Goal: Task Accomplishment & Management: Use online tool/utility

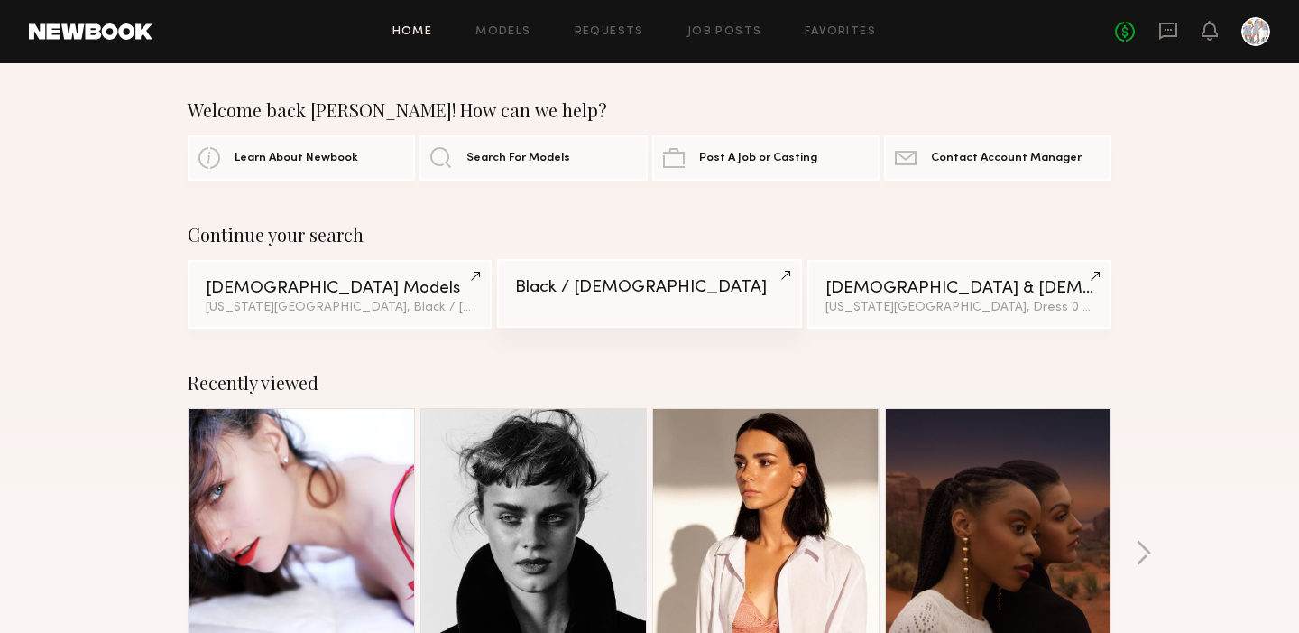
click at [787, 278] on link "Black / [DEMOGRAPHIC_DATA]" at bounding box center [649, 293] width 304 height 69
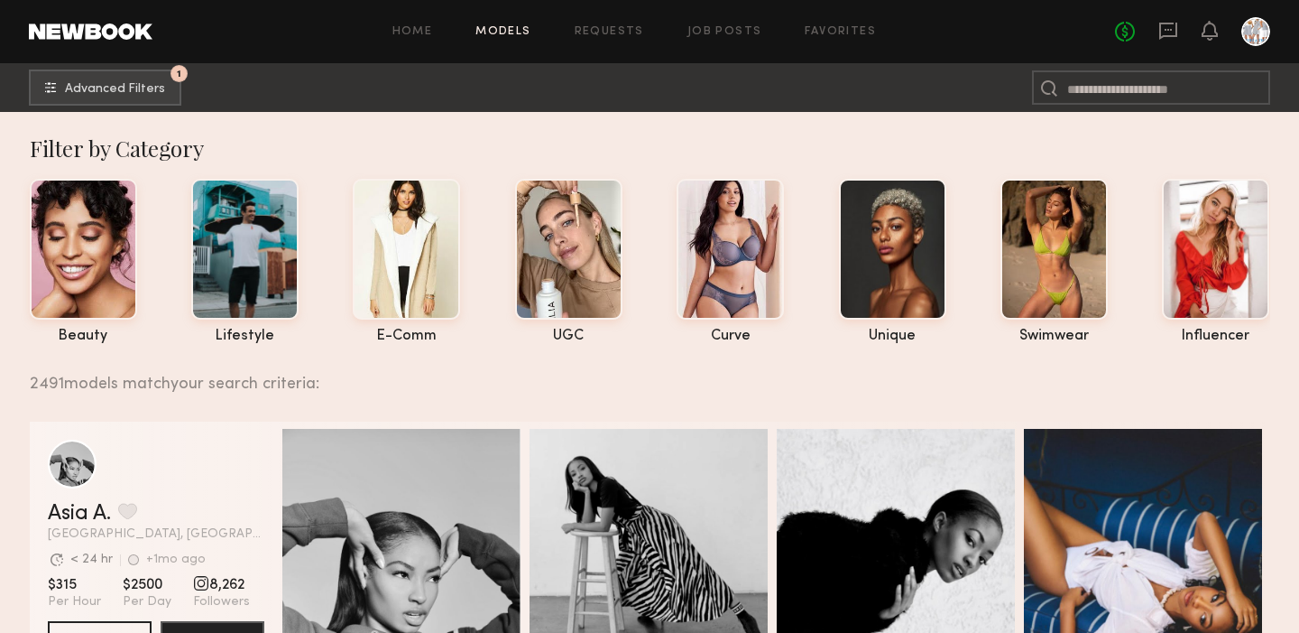
scroll to position [1, 0]
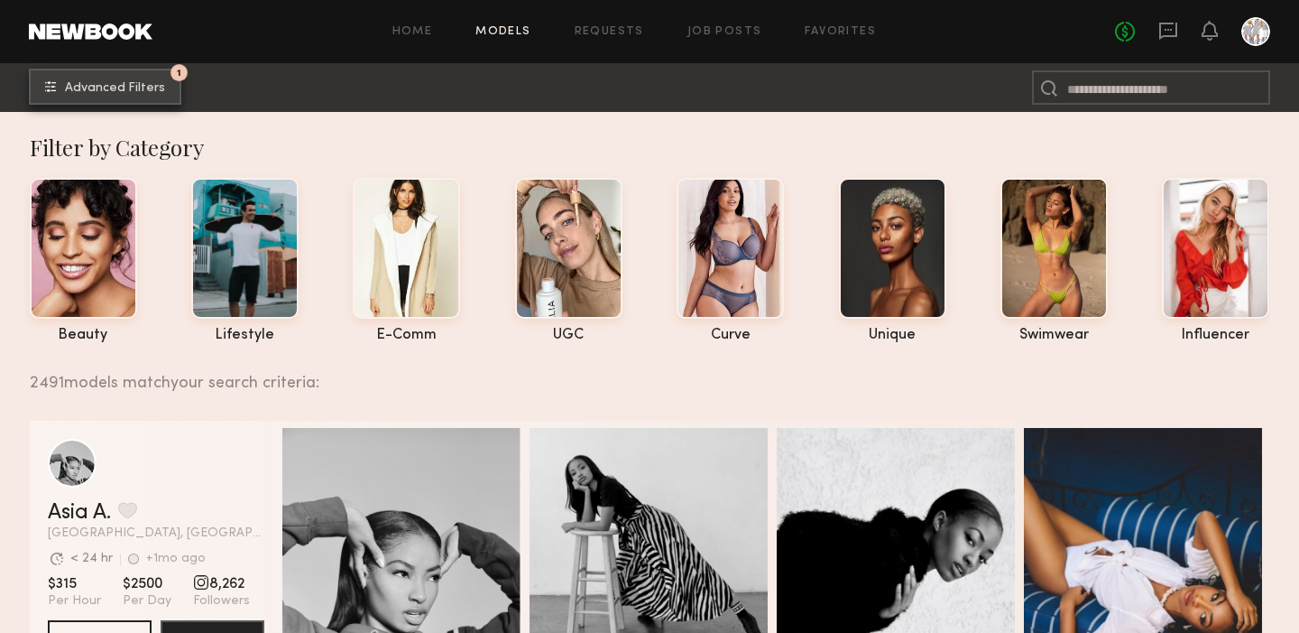
click at [154, 96] on button "1 Advanced Filters" at bounding box center [105, 87] width 152 height 36
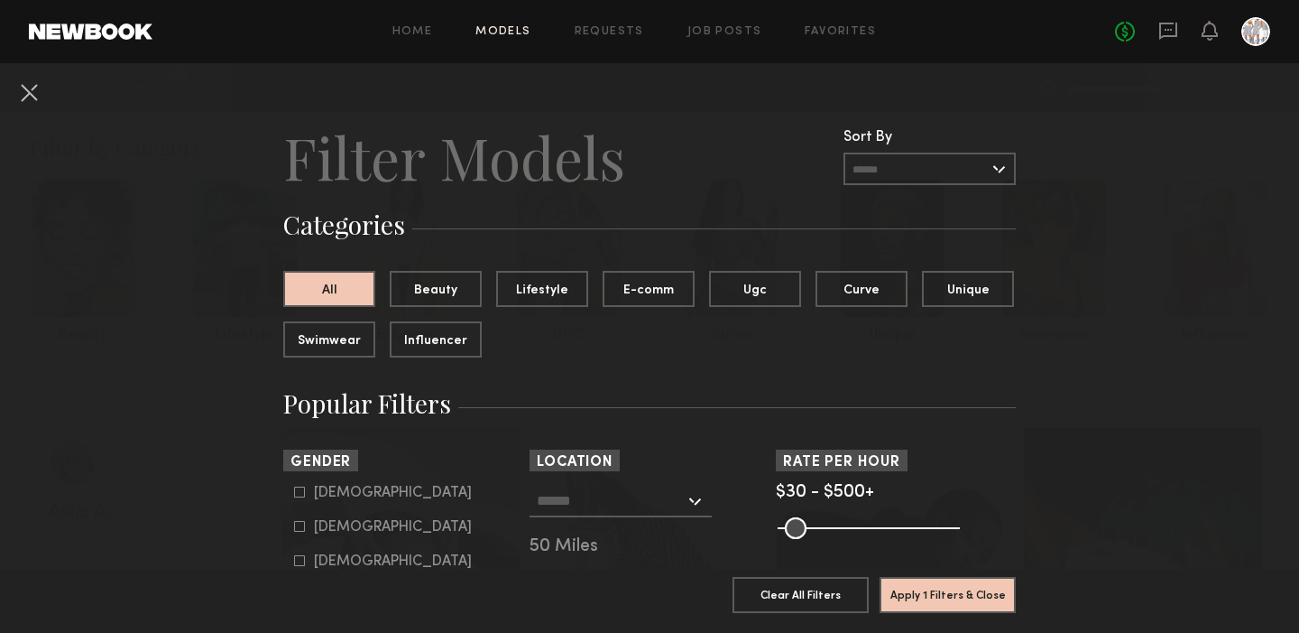
click at [694, 495] on div at bounding box center [621, 501] width 182 height 32
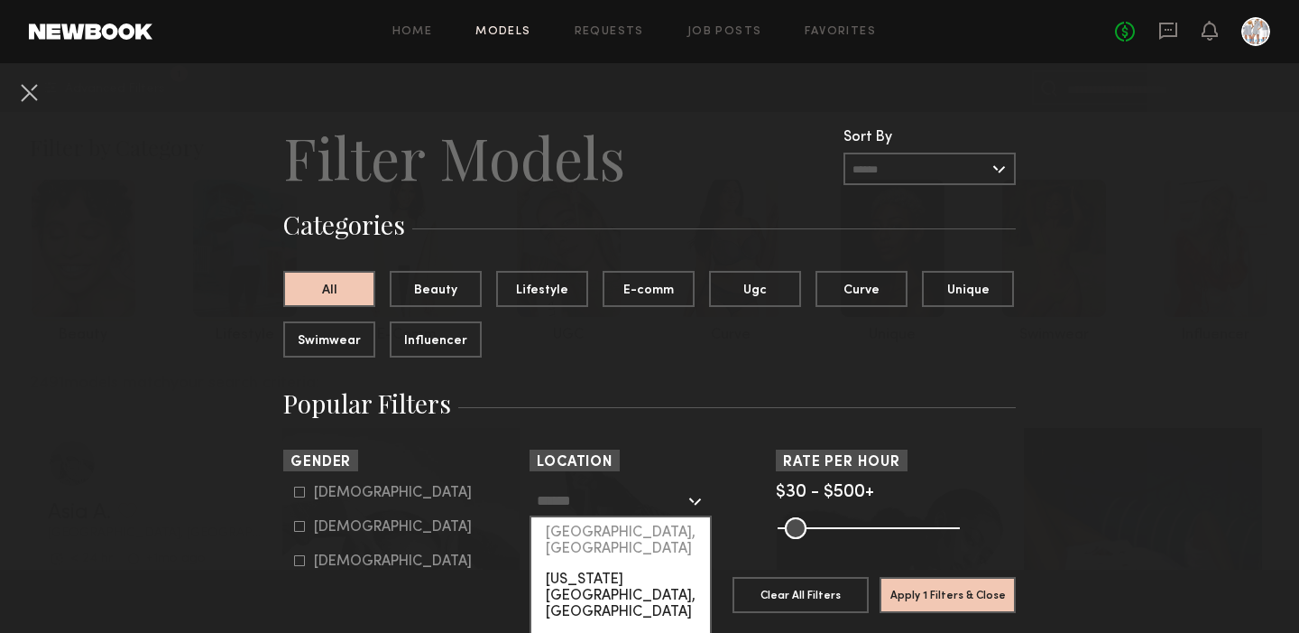
click at [627, 564] on div "[US_STATE][GEOGRAPHIC_DATA], [GEOGRAPHIC_DATA]" at bounding box center [620, 595] width 179 height 63
type input "**********"
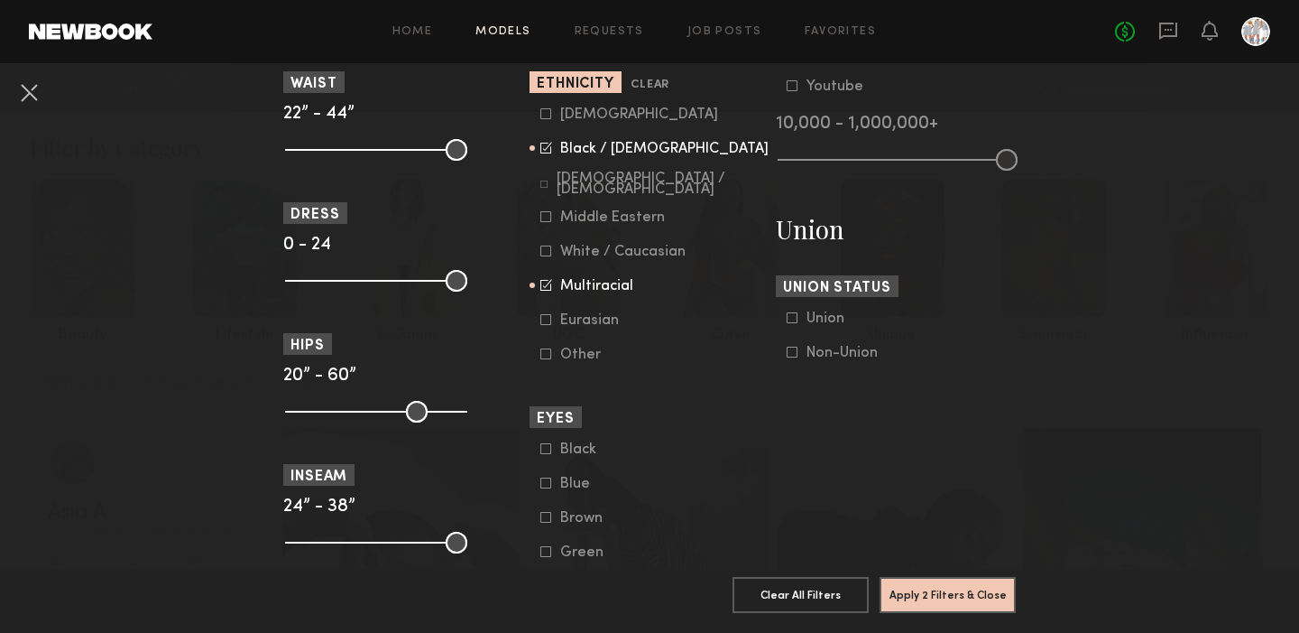
scroll to position [965, 0]
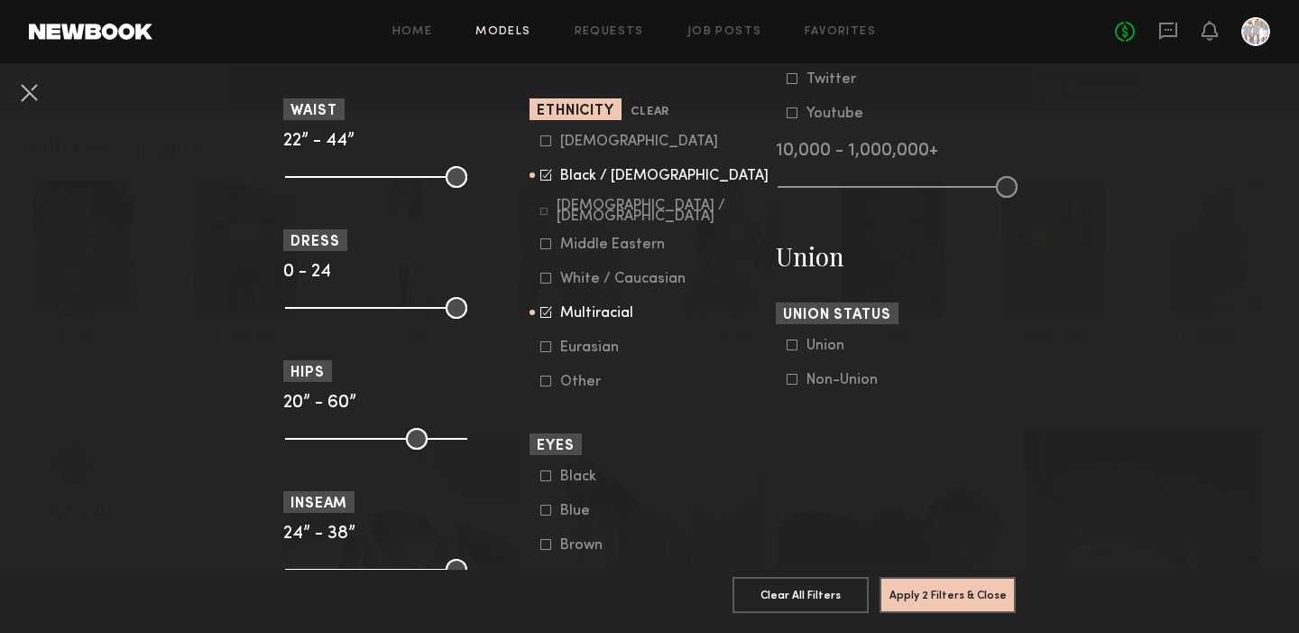
click at [548, 316] on icon at bounding box center [547, 312] width 12 height 12
click at [546, 172] on icon at bounding box center [547, 175] width 12 height 12
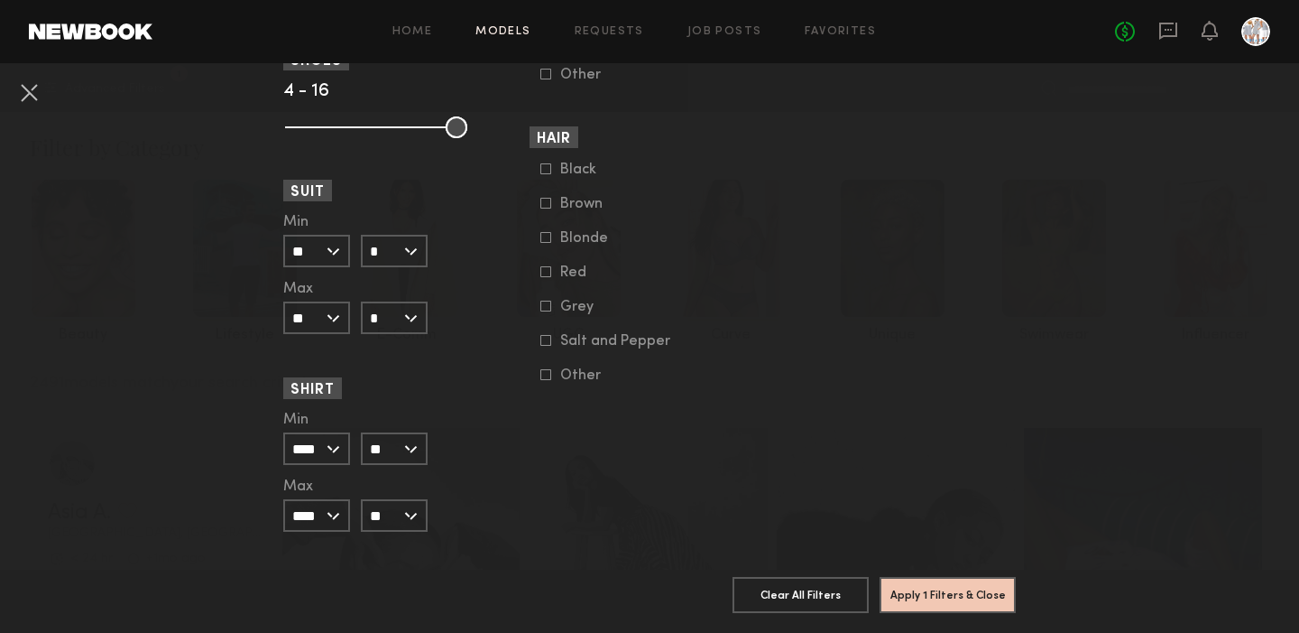
scroll to position [1548, 0]
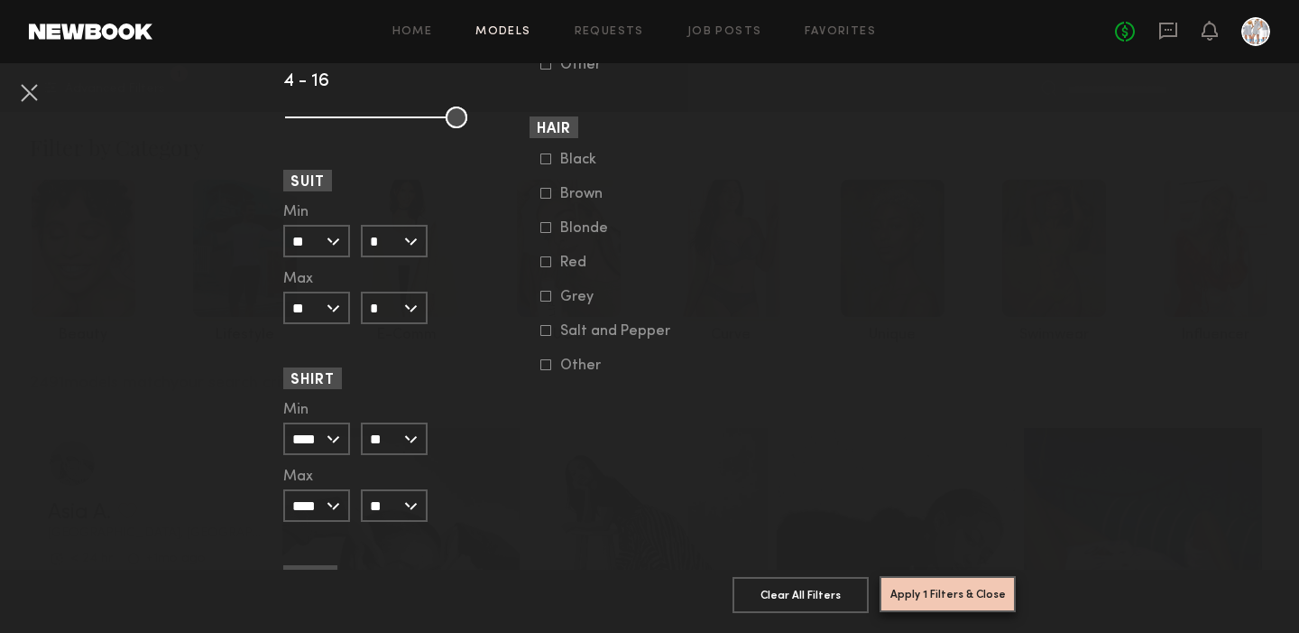
click at [942, 596] on button "Apply 1 Filters & Close" at bounding box center [948, 594] width 136 height 36
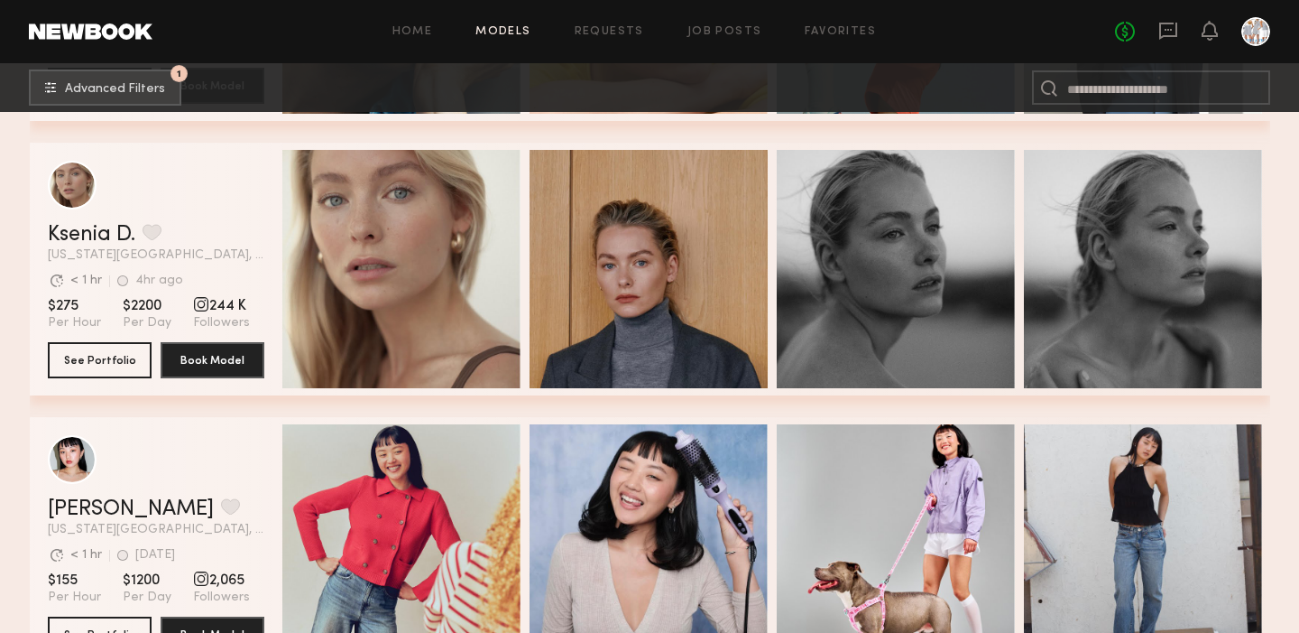
scroll to position [559, 0]
